Goal: Task Accomplishment & Management: Manage account settings

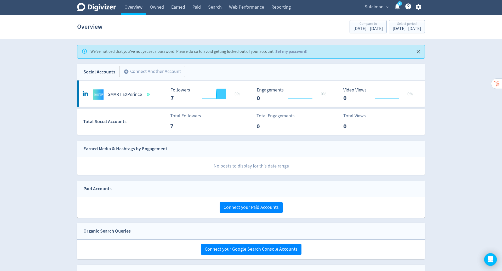
click at [418, 8] on icon "button" at bounding box center [418, 7] width 5 height 6
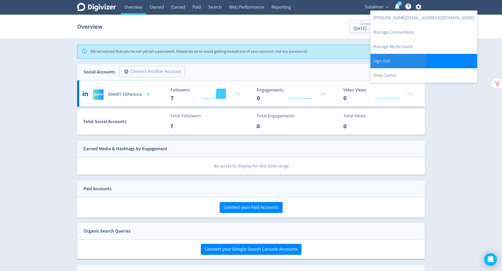
click at [394, 59] on link "Sign Out" at bounding box center [424, 61] width 107 height 14
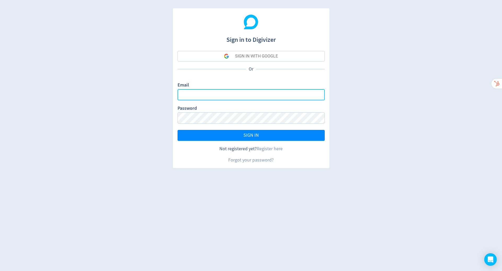
click at [292, 94] on input "Email" at bounding box center [251, 94] width 147 height 11
click at [0, 271] on com-1password-button at bounding box center [0, 271] width 0 height 0
type input "[PERSON_NAME][EMAIL_ADDRESS][PERSON_NAME][DOMAIN_NAME]"
